Goal: Information Seeking & Learning: Learn about a topic

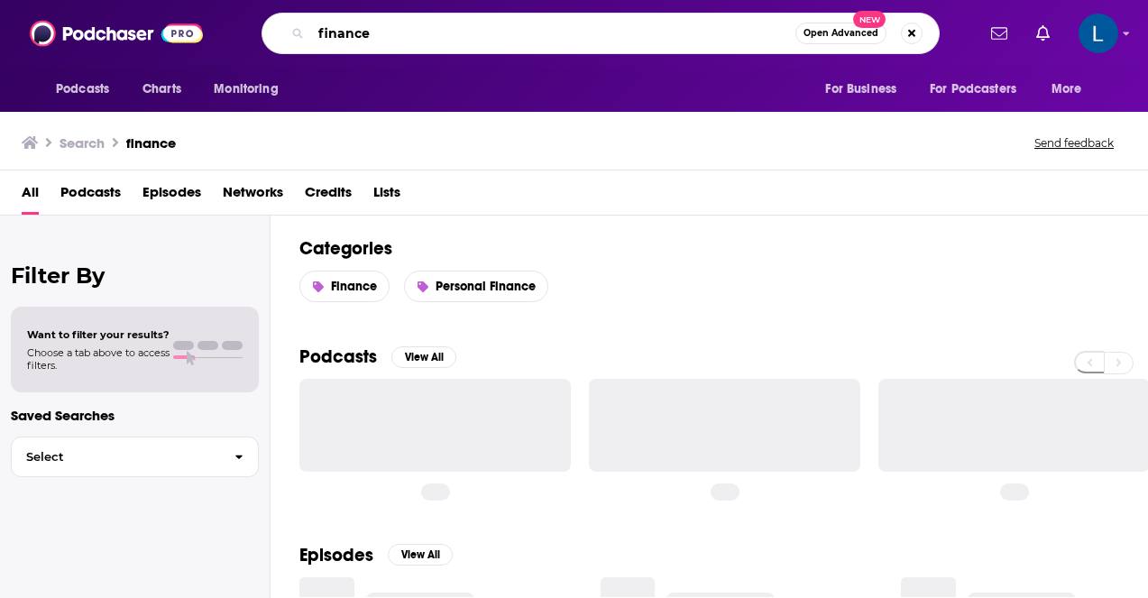
drag, startPoint x: 407, startPoint y: 28, endPoint x: 272, endPoint y: 22, distance: 134.5
click at [272, 22] on div "finance Open Advanced New" at bounding box center [600, 33] width 678 height 41
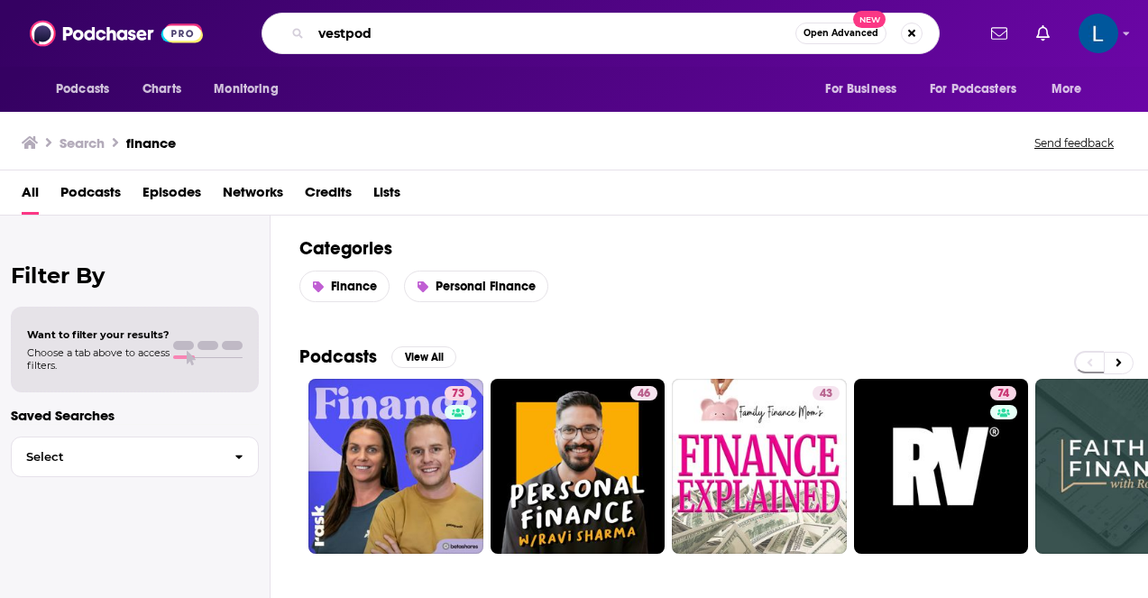
type input "vestpod"
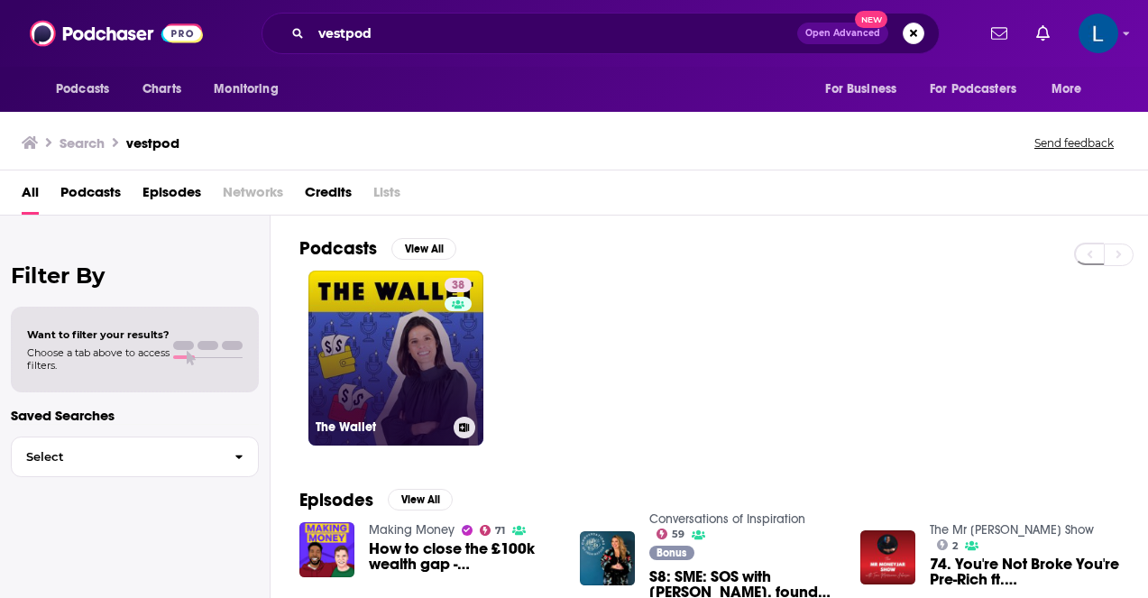
click at [381, 353] on link "38 The Wallet" at bounding box center [395, 358] width 175 height 175
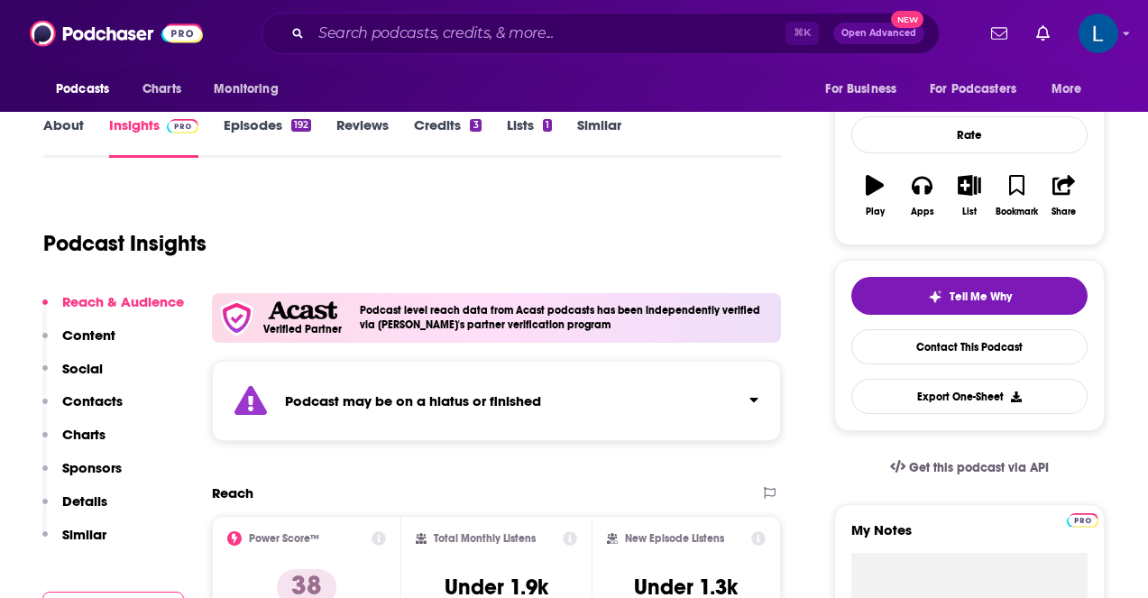
scroll to position [304, 0]
